Goal: Transaction & Acquisition: Purchase product/service

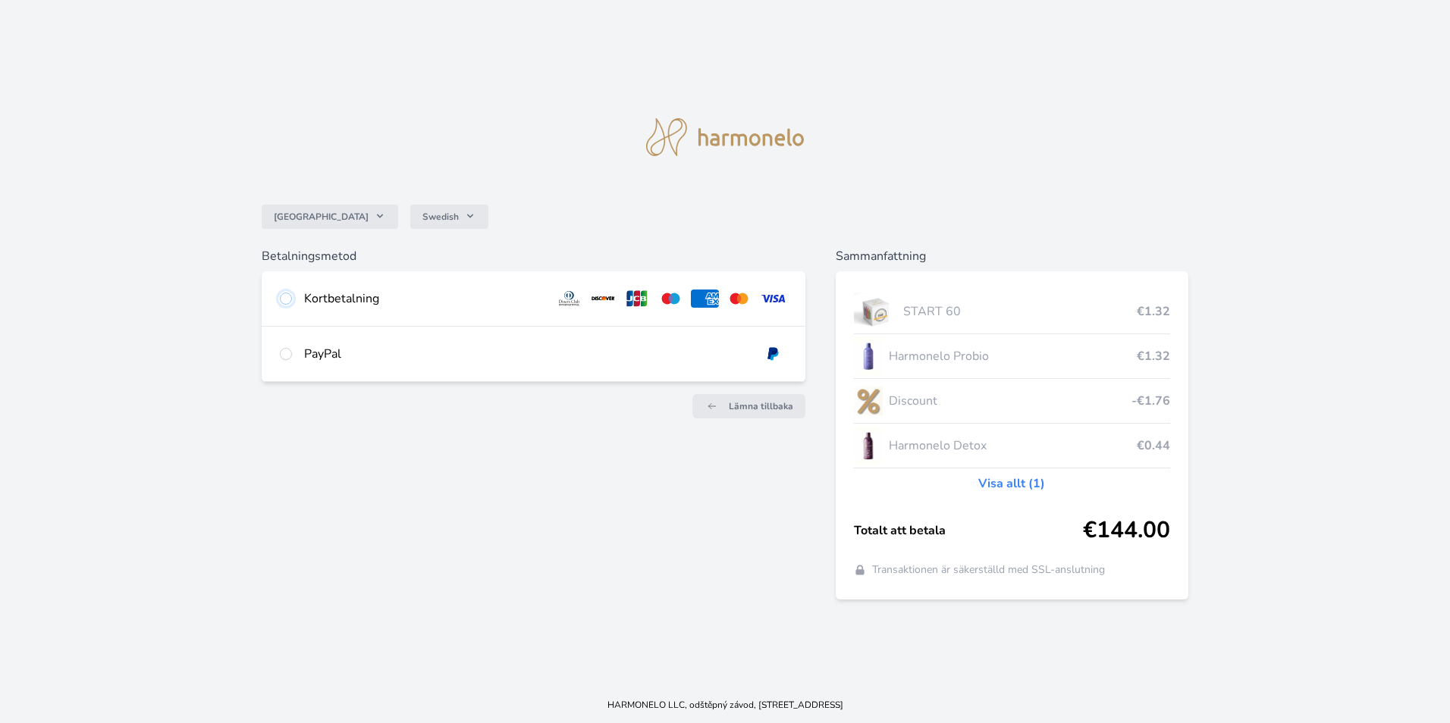
click at [287, 301] on input "radio" at bounding box center [286, 299] width 12 height 12
radio input "true"
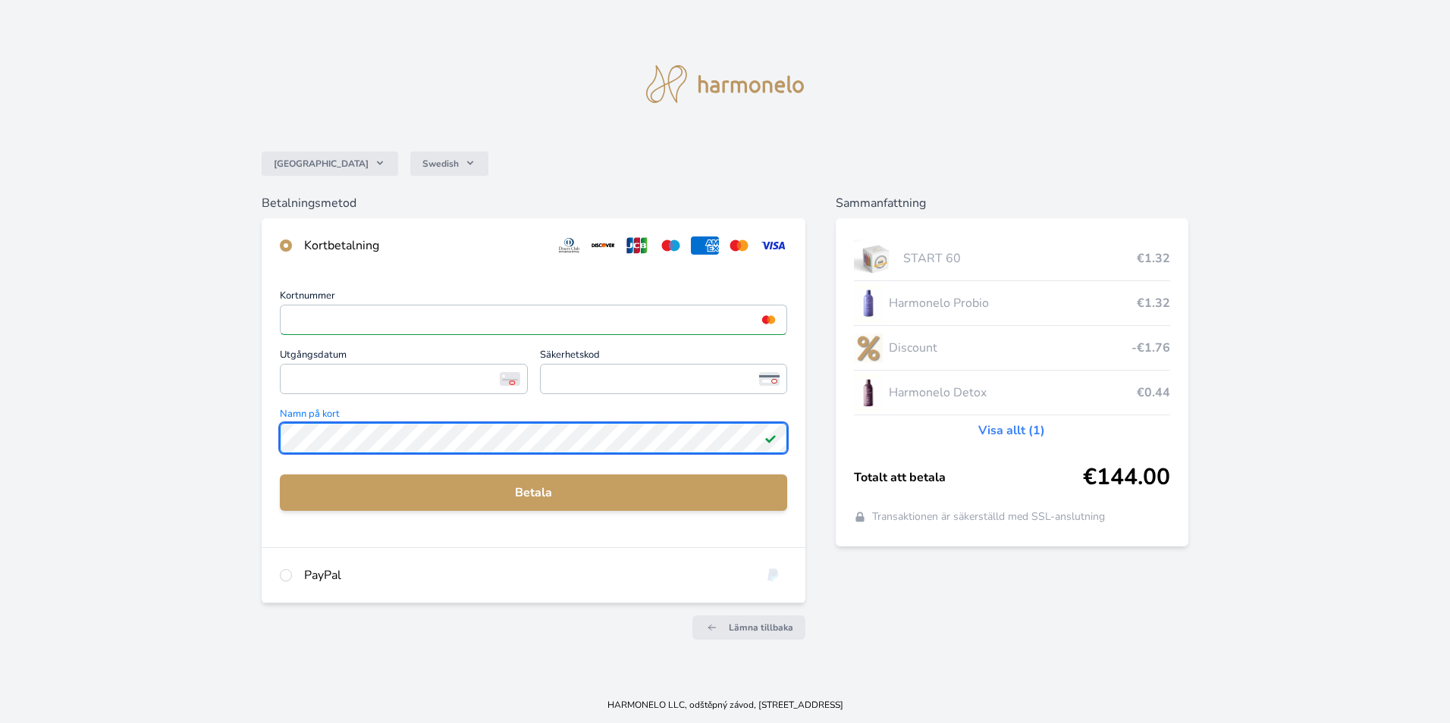
click at [210, 425] on div "Sverige Swedish Betalningsmetod Kortbetalning Kortnummer <p>Your browser does n…" at bounding box center [725, 343] width 1450 height 687
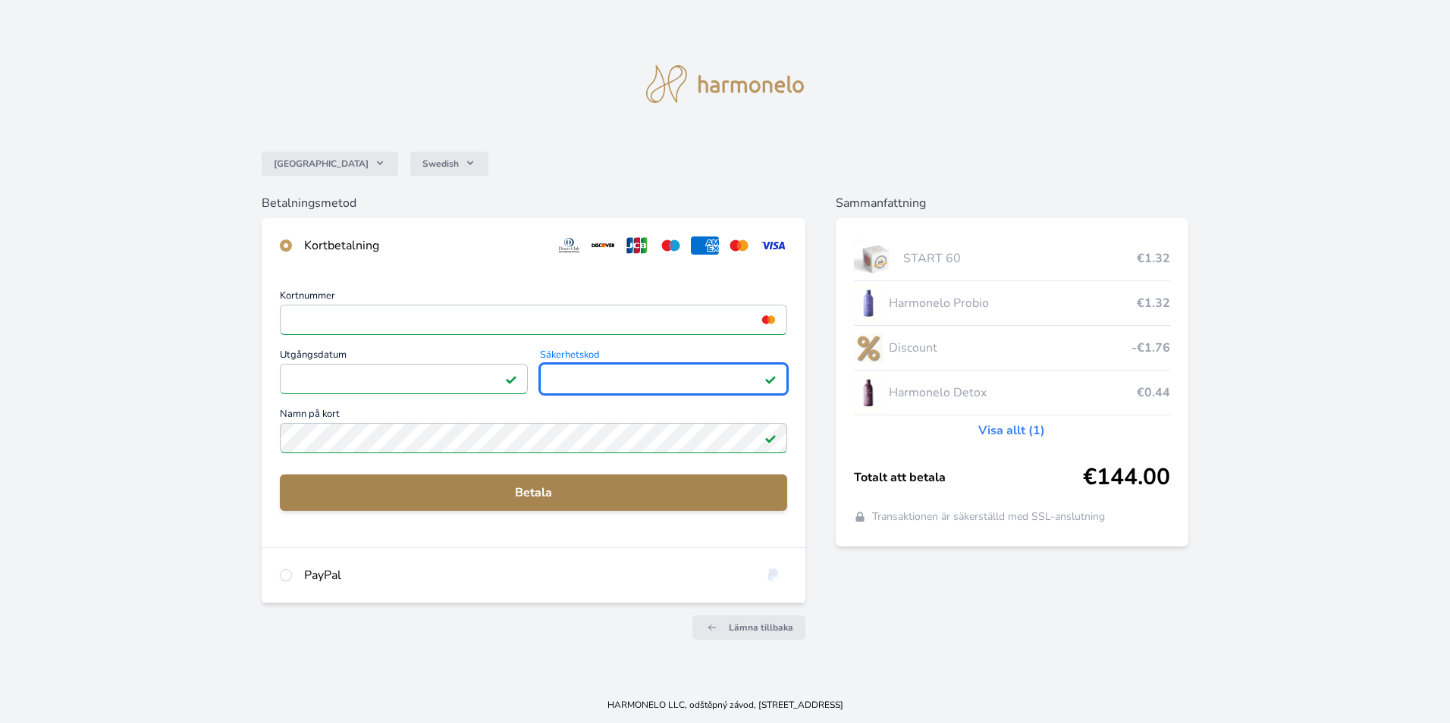
click at [543, 488] on span "Betala" at bounding box center [533, 493] width 483 height 18
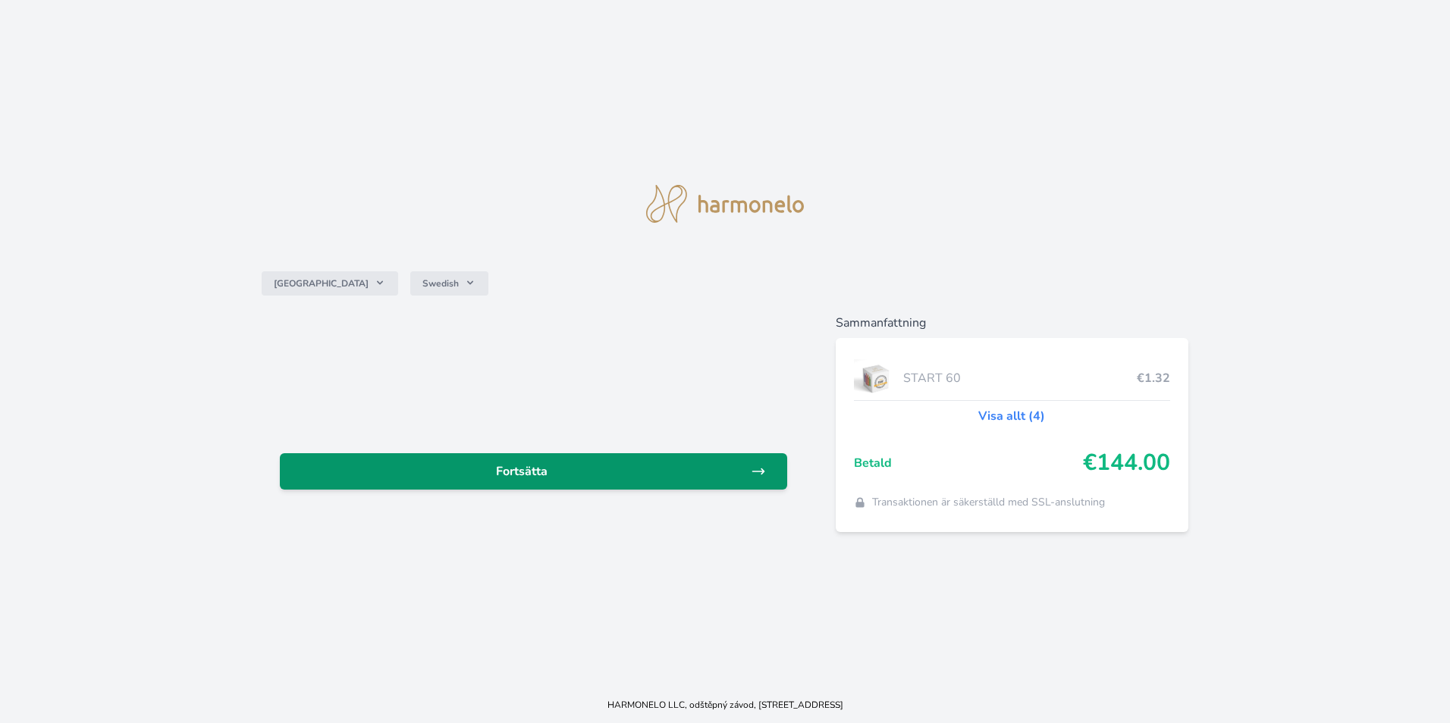
click at [499, 475] on span "Fortsätta" at bounding box center [521, 472] width 459 height 18
